Goal: Information Seeking & Learning: Learn about a topic

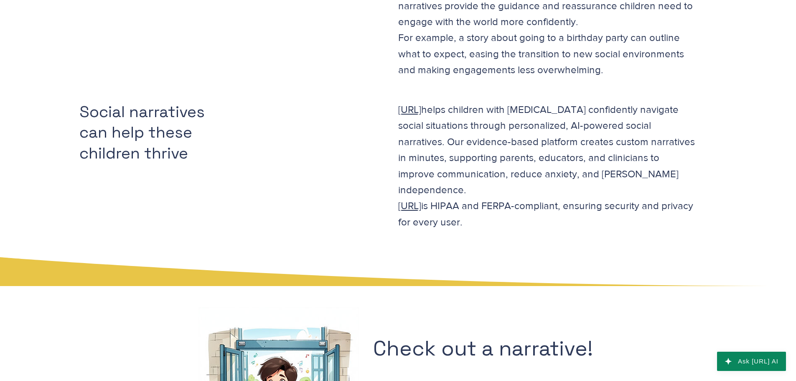
scroll to position [1045, 0]
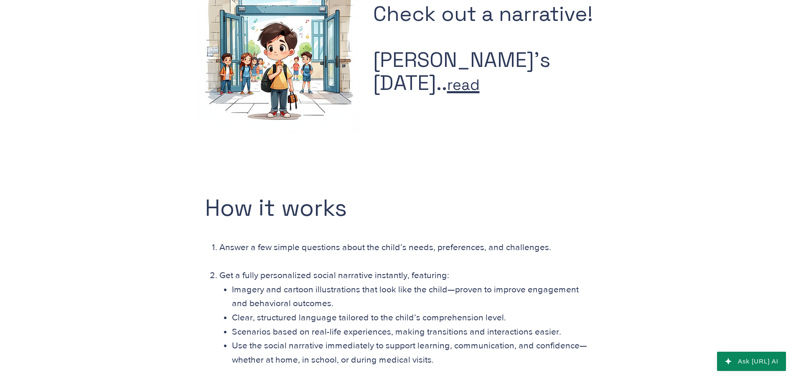
click at [471, 90] on span "read" at bounding box center [463, 84] width 33 height 19
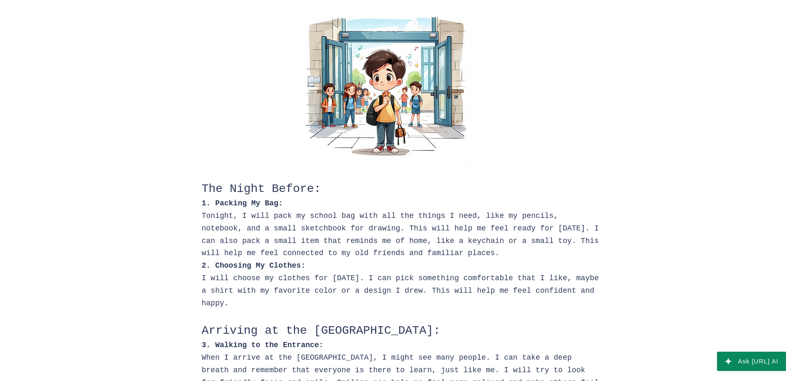
scroll to position [42, 0]
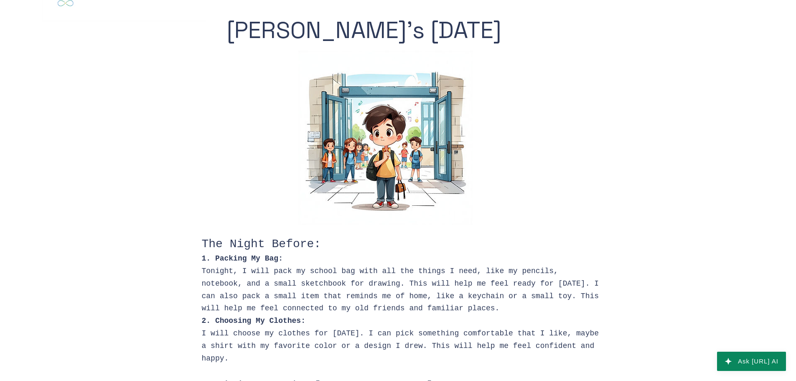
click at [433, 129] on img at bounding box center [385, 138] width 174 height 174
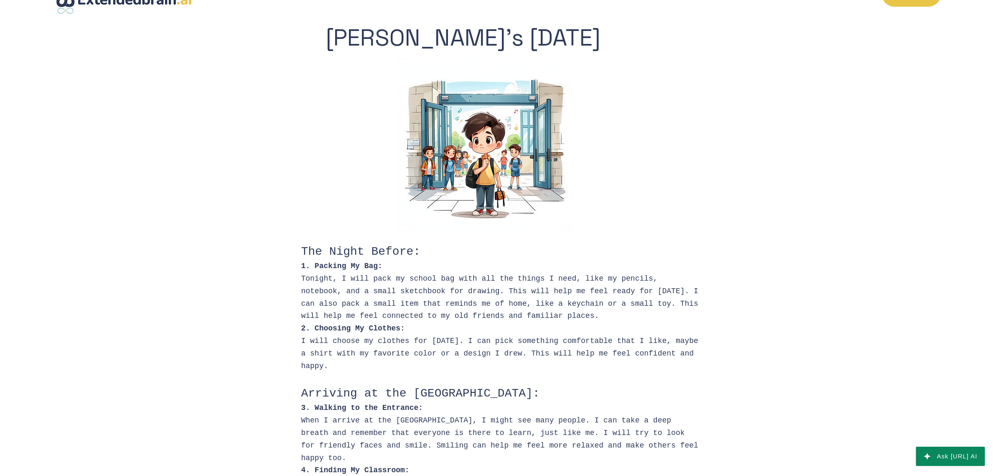
scroll to position [0, 0]
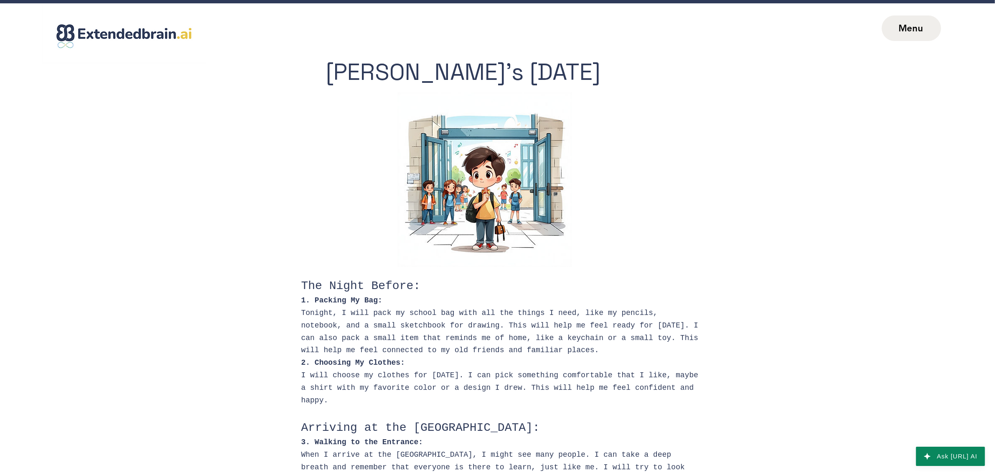
click at [796, 23] on span "Menu" at bounding box center [910, 28] width 25 height 11
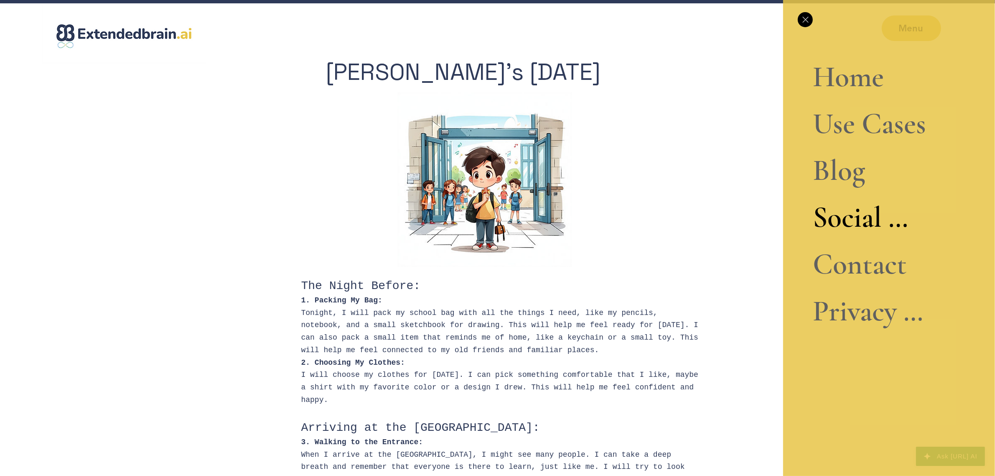
click at [796, 173] on link "Blog" at bounding box center [869, 170] width 113 height 47
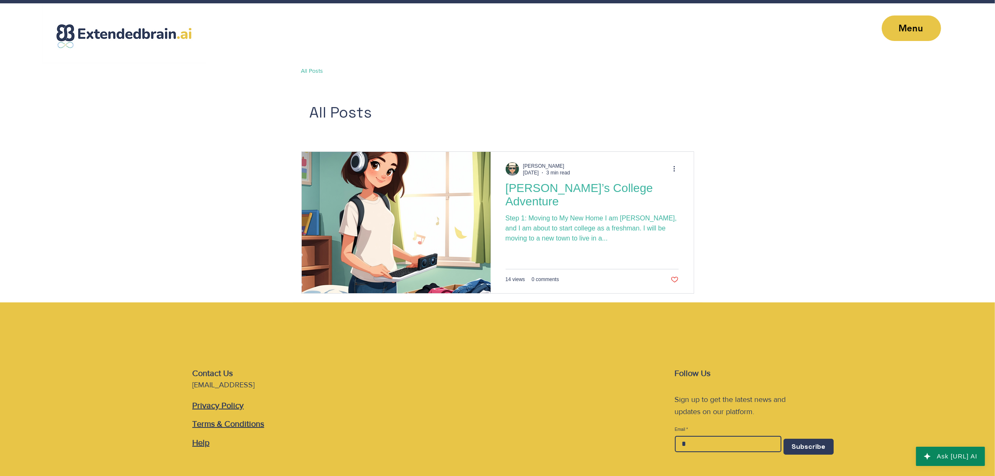
click at [606, 191] on h2 "Ashley’s College Adventure" at bounding box center [592, 194] width 173 height 27
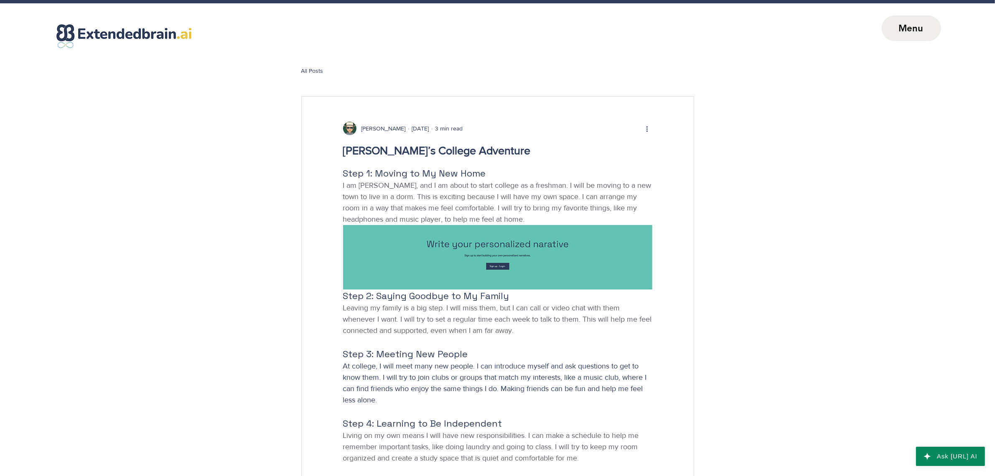
click at [909, 29] on span "Menu" at bounding box center [910, 28] width 25 height 11
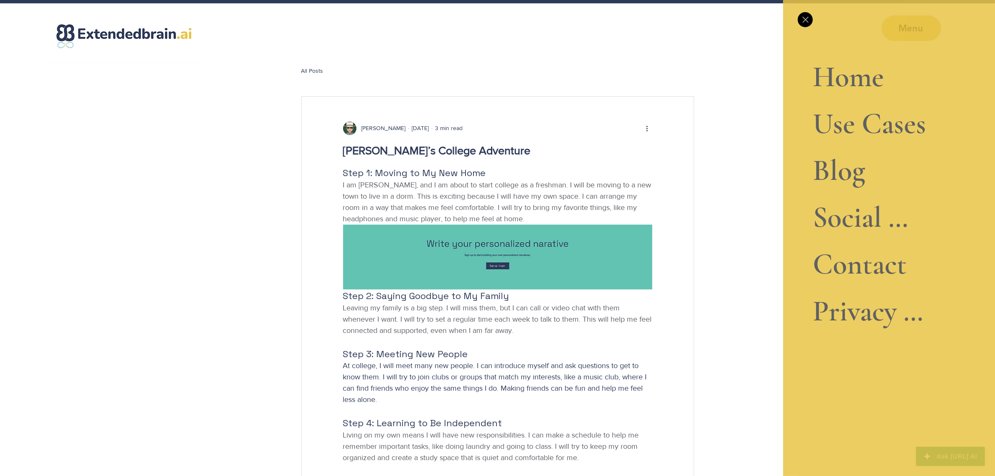
click at [857, 79] on link "Home" at bounding box center [869, 76] width 113 height 47
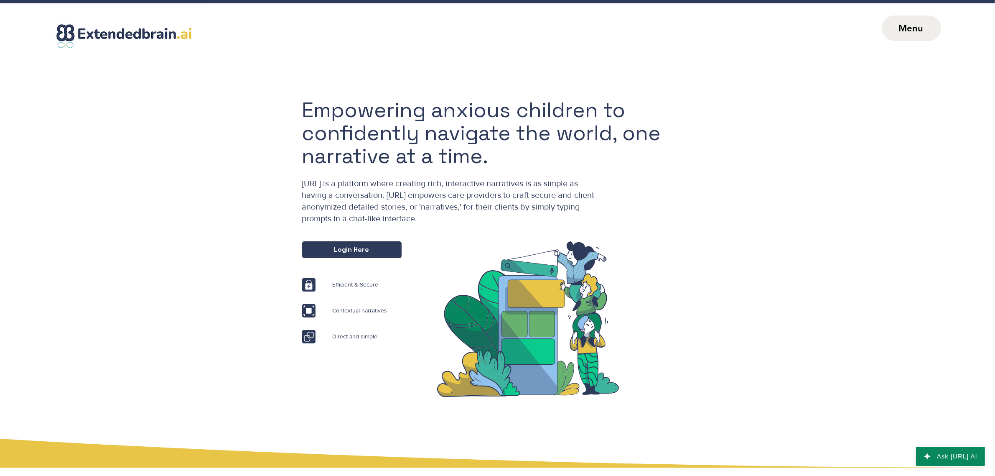
click at [909, 24] on span "Menu" at bounding box center [910, 28] width 25 height 11
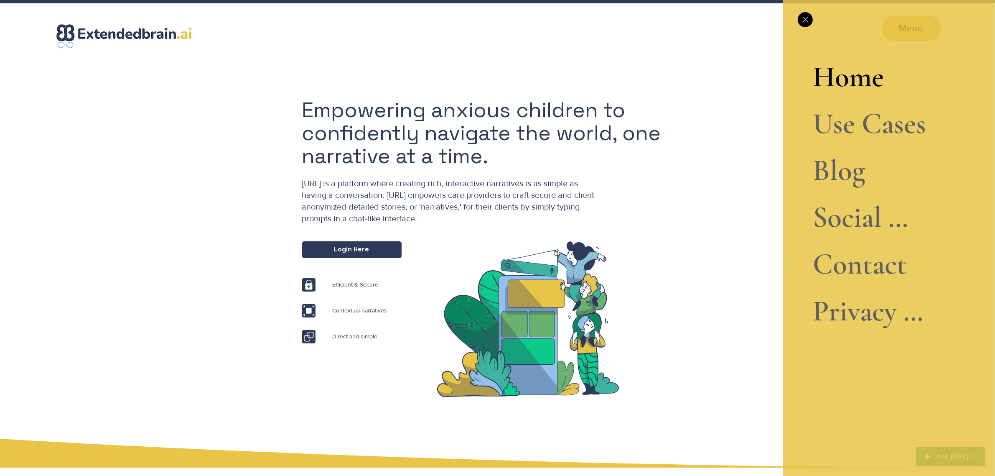
click at [865, 132] on link "Use Cases" at bounding box center [869, 123] width 113 height 47
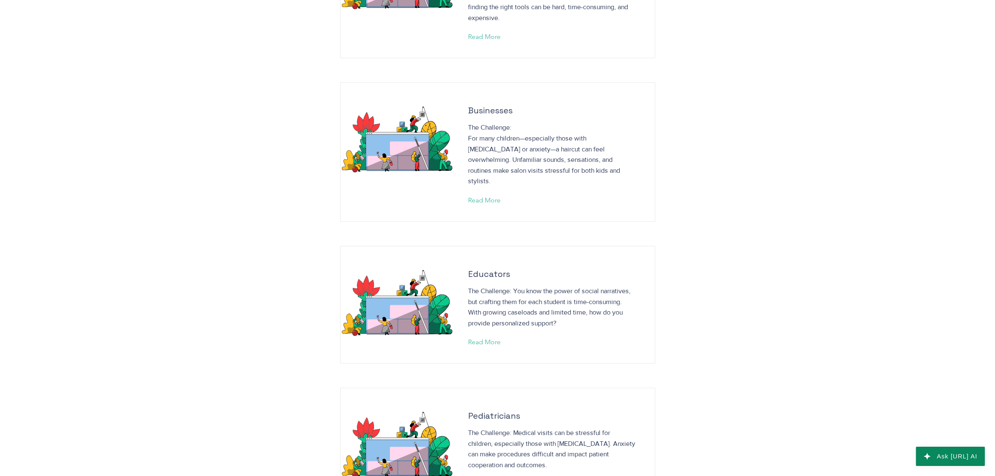
scroll to position [522, 0]
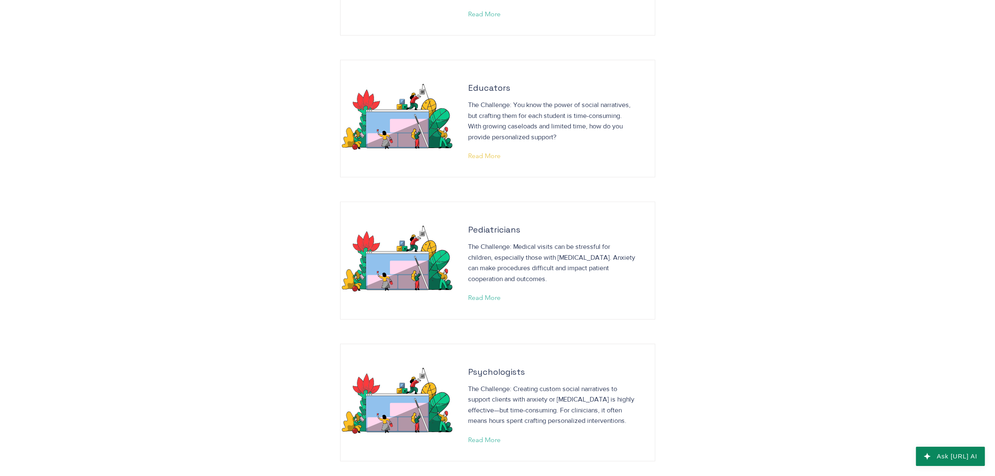
click at [485, 151] on span "Read More" at bounding box center [484, 155] width 33 height 9
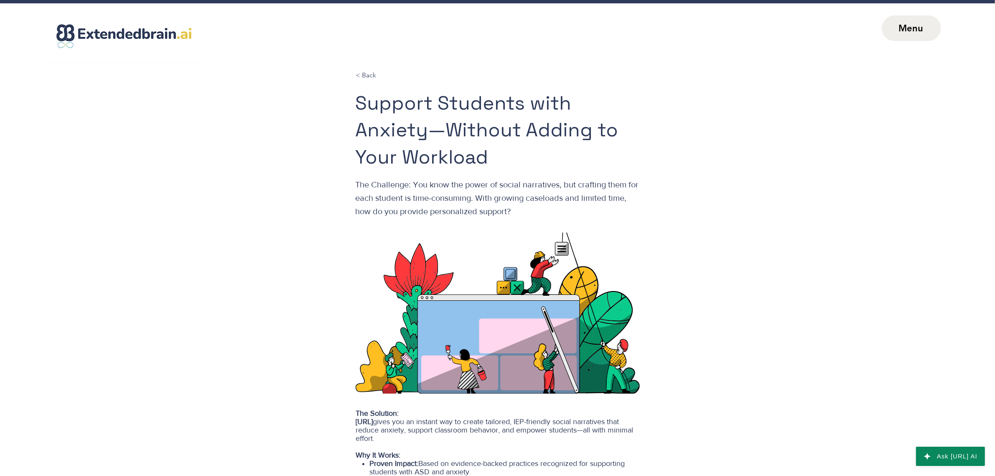
click at [905, 27] on span "Menu" at bounding box center [910, 28] width 25 height 11
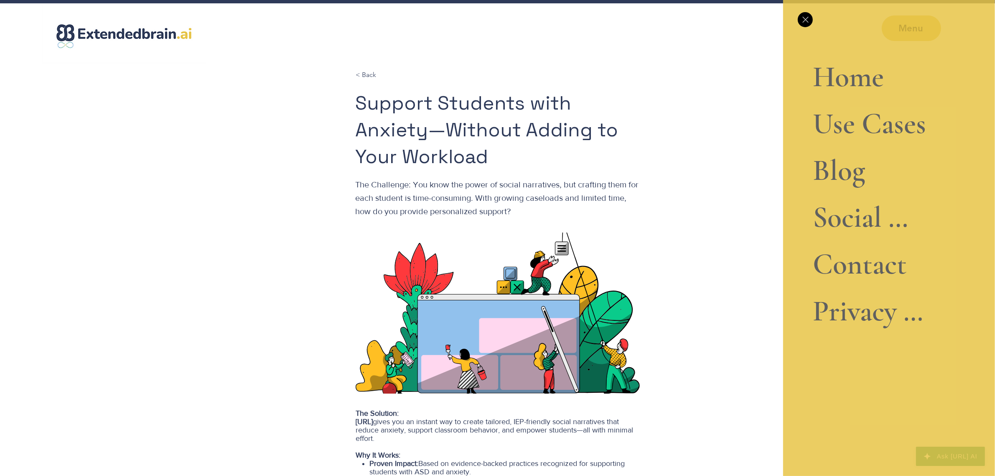
click at [847, 217] on link "Social Narrative" at bounding box center [869, 217] width 113 height 47
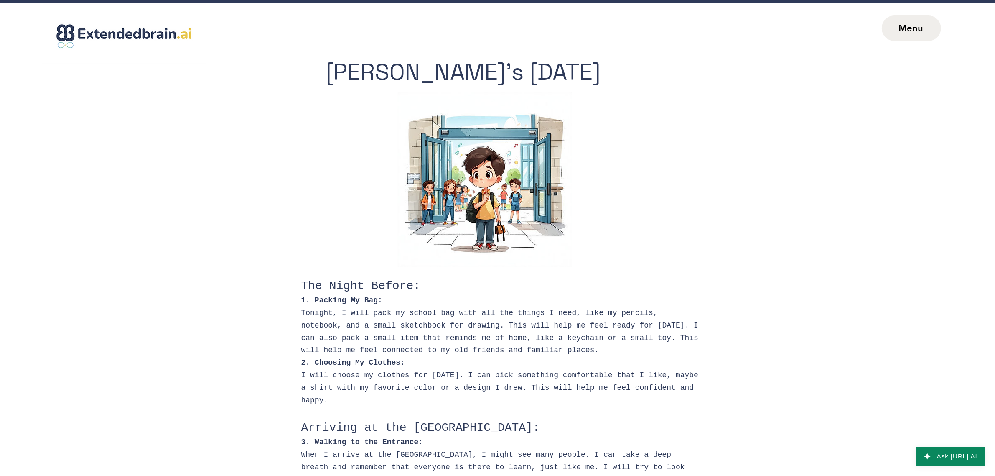
click at [934, 33] on span "Menu" at bounding box center [911, 27] width 59 height 25
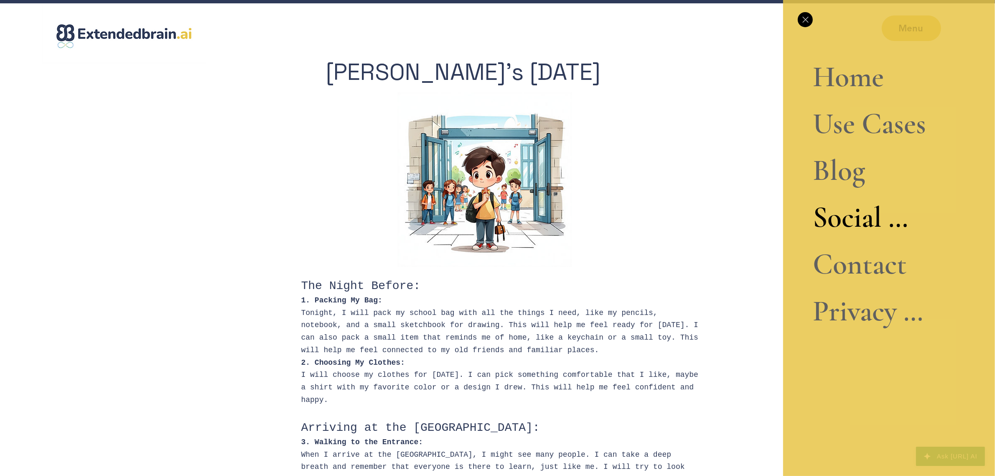
click at [847, 112] on link "Use Cases" at bounding box center [869, 123] width 113 height 47
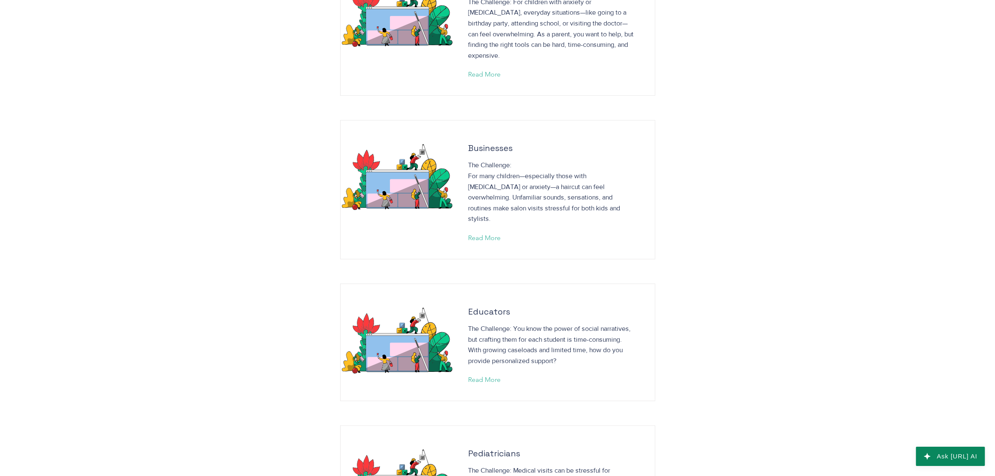
scroll to position [313, 0]
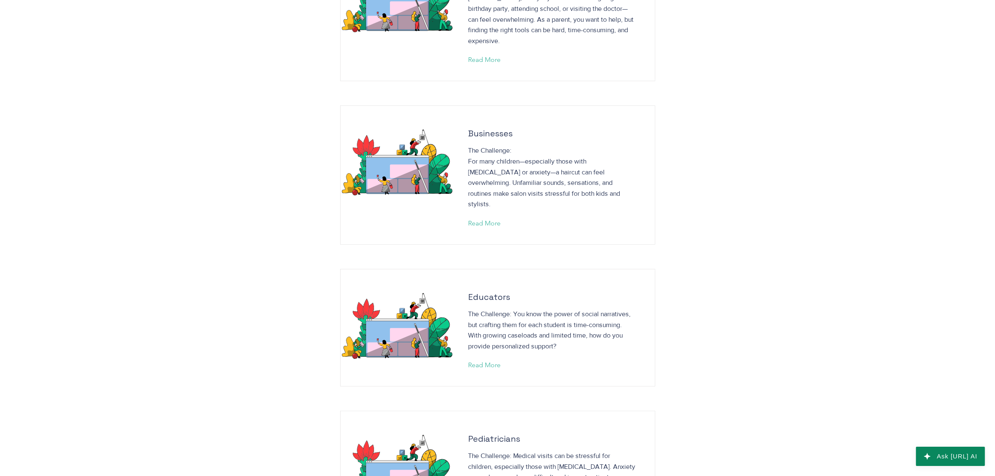
click at [567, 318] on p "The Challenge: You know the power of social narratives, but crafting them for e…" at bounding box center [551, 329] width 167 height 43
click at [479, 360] on span "Read More" at bounding box center [484, 364] width 33 height 9
